Goal: Find specific page/section: Find specific page/section

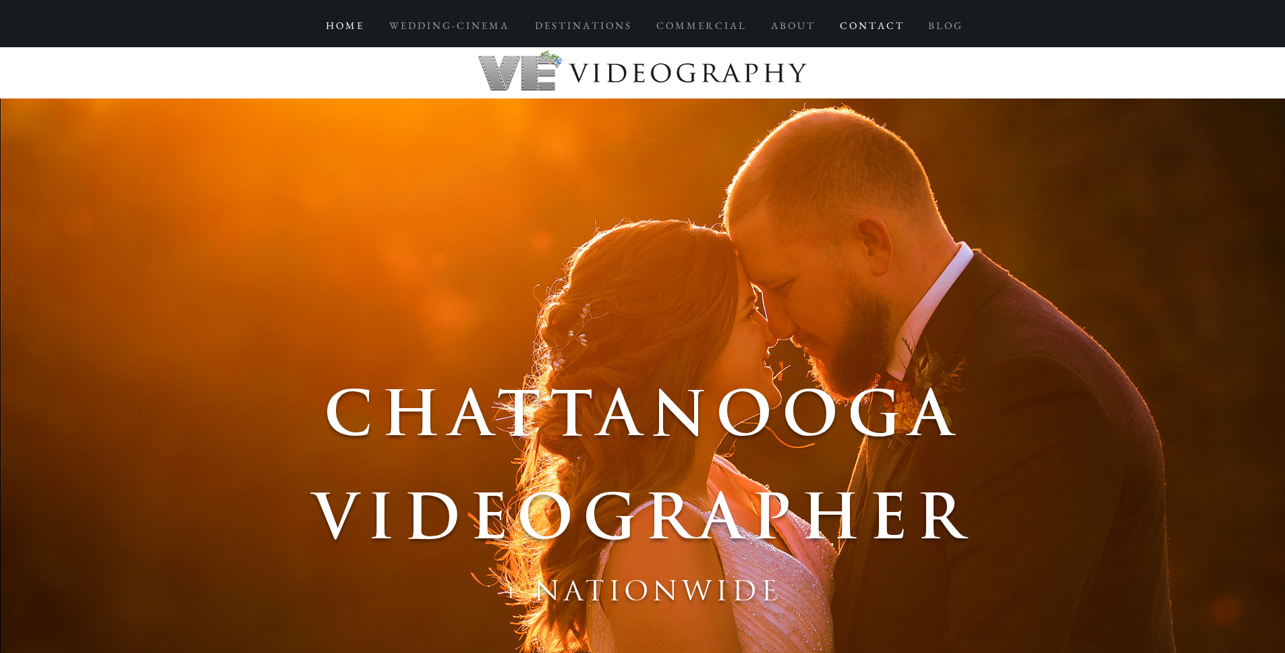
click at [883, 26] on p "C O N T A C T" at bounding box center [871, 25] width 76 height 24
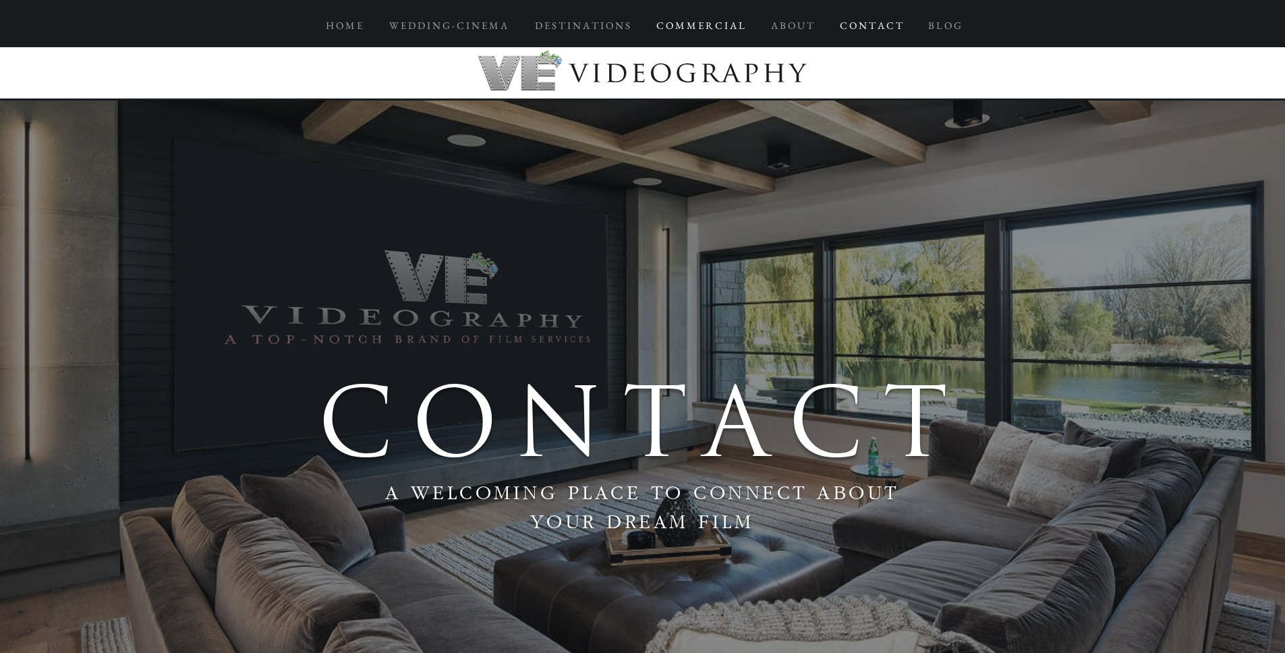
click at [712, 28] on p "C O M M E R C I A L" at bounding box center [700, 25] width 102 height 24
click at [705, 30] on p "C O M M E R C I A L" at bounding box center [700, 25] width 102 height 24
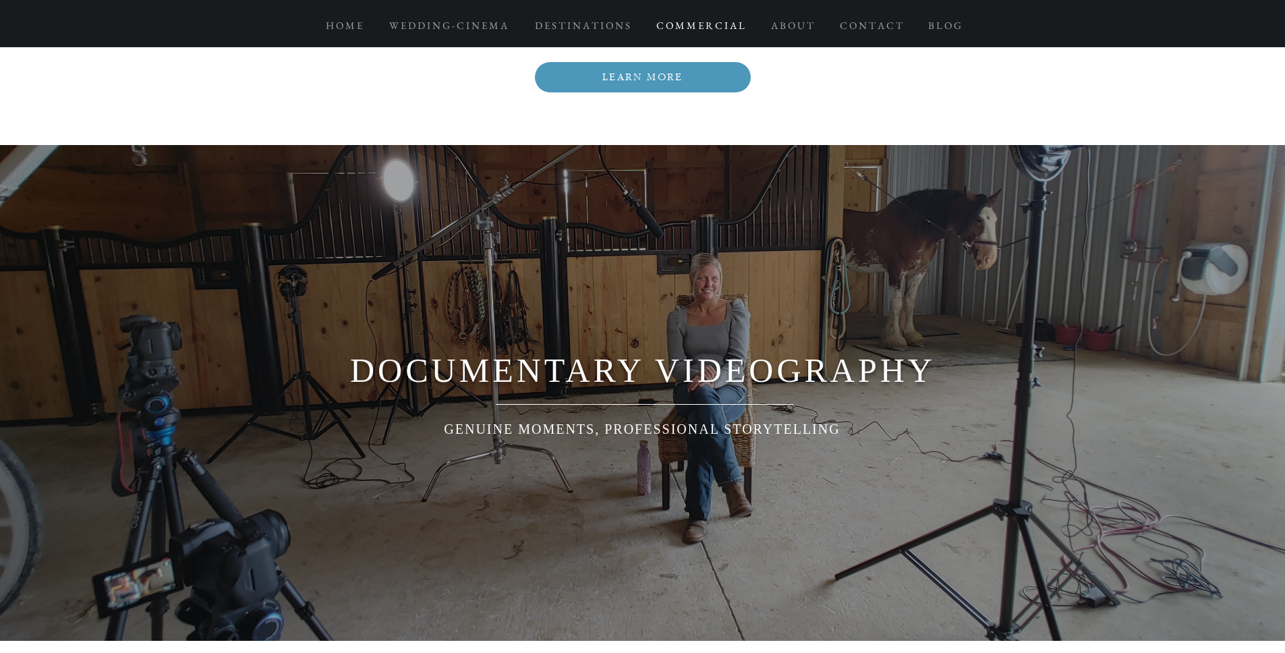
scroll to position [3589, 0]
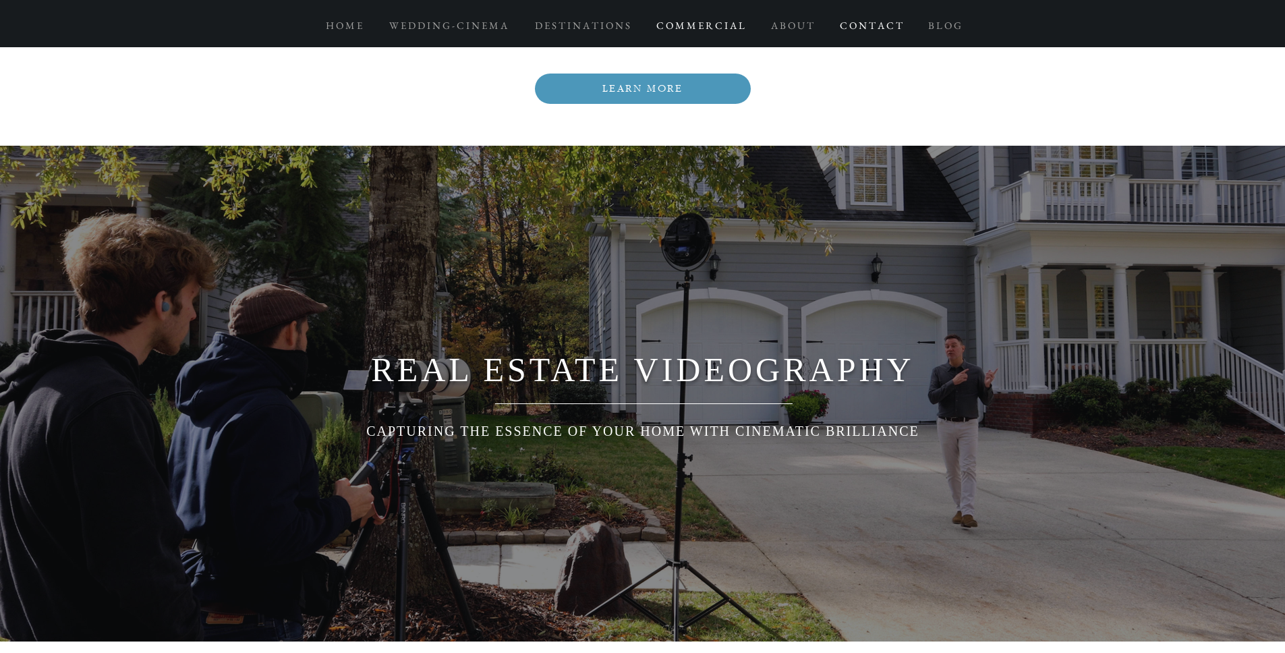
click at [872, 24] on p "C O N T A C T" at bounding box center [871, 25] width 76 height 24
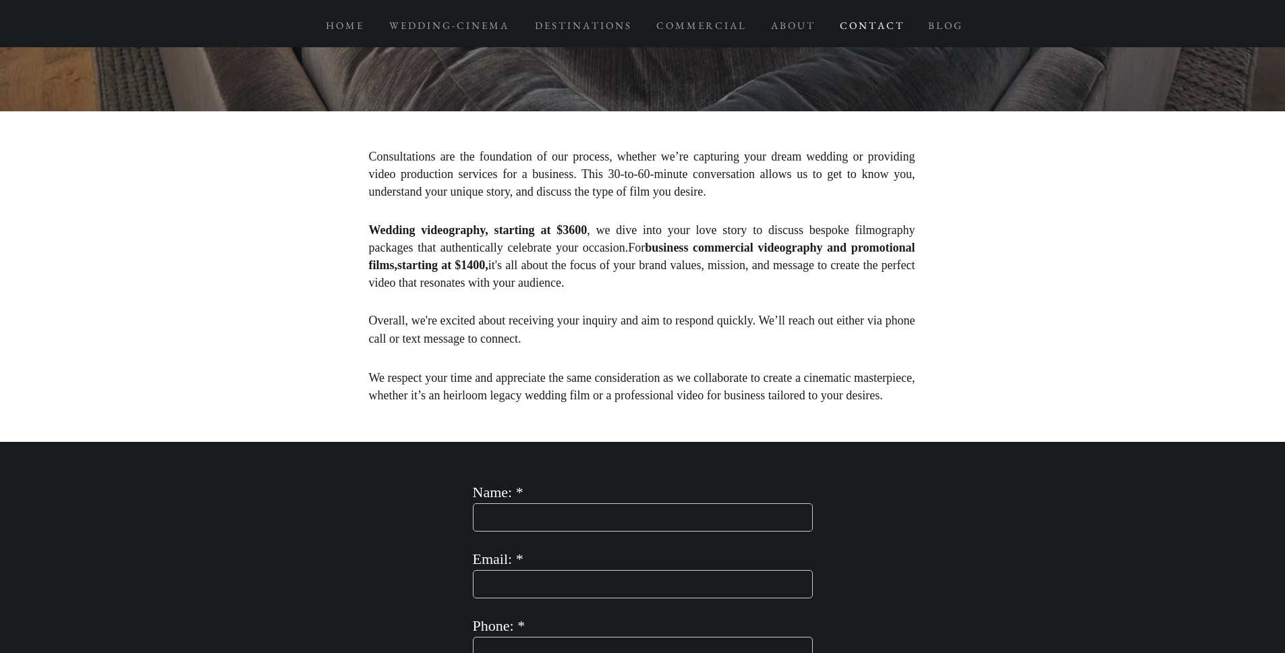
scroll to position [712, 0]
